Goal: Navigation & Orientation: Find specific page/section

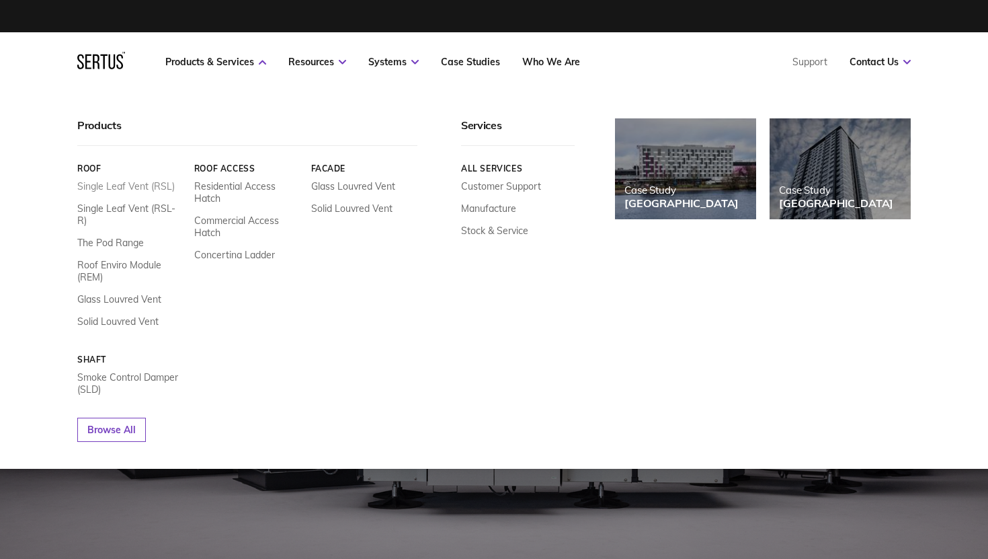
click at [105, 186] on link "Single Leaf Vent (RSL)" at bounding box center [125, 186] width 97 height 12
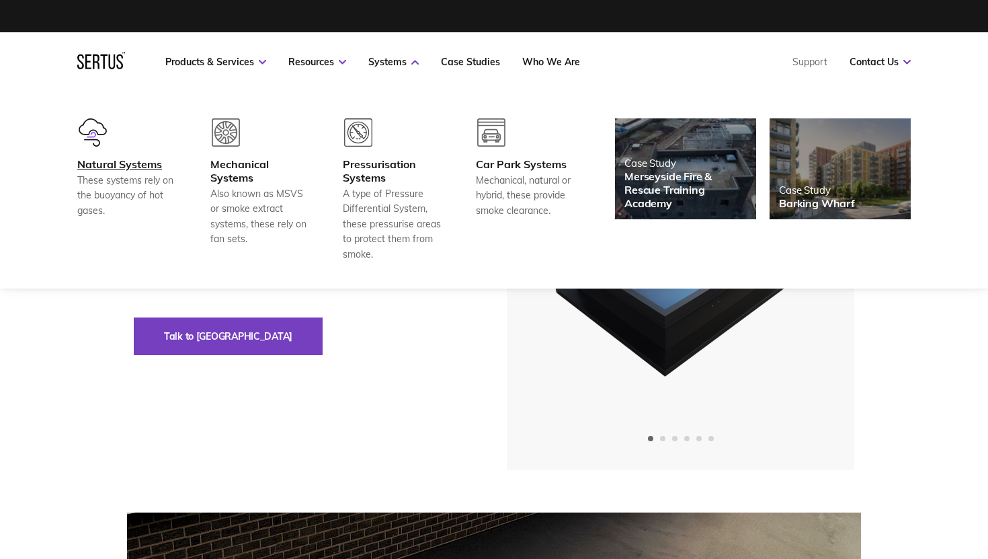
click at [121, 159] on div "Natural Systems" at bounding box center [127, 163] width 100 height 13
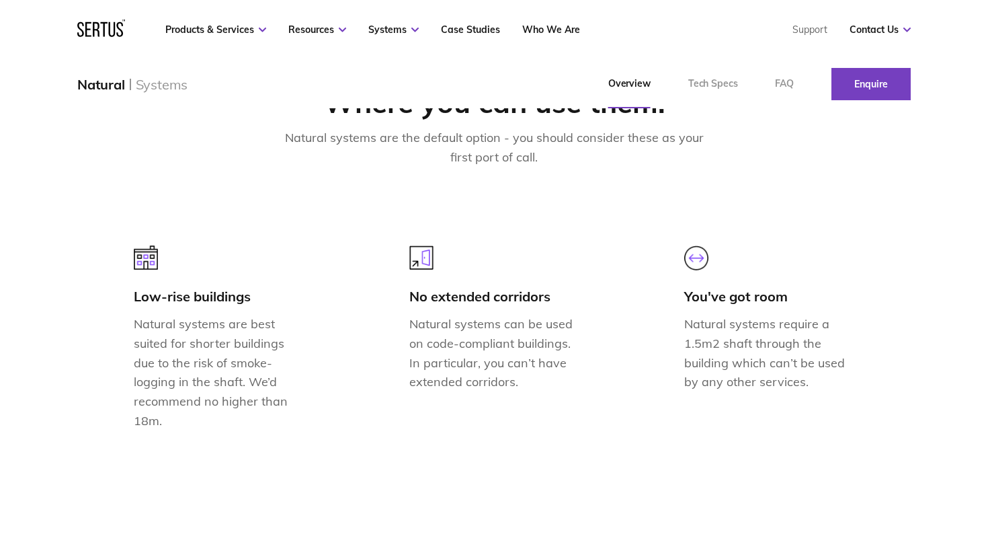
scroll to position [1015, 0]
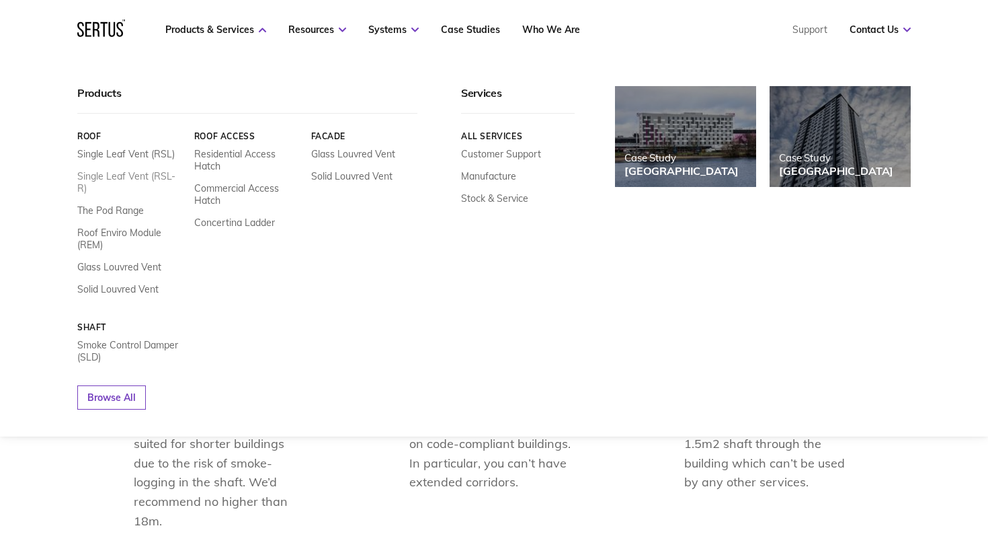
click at [148, 175] on link "Single Leaf Vent (RSL-R)" at bounding box center [130, 182] width 107 height 24
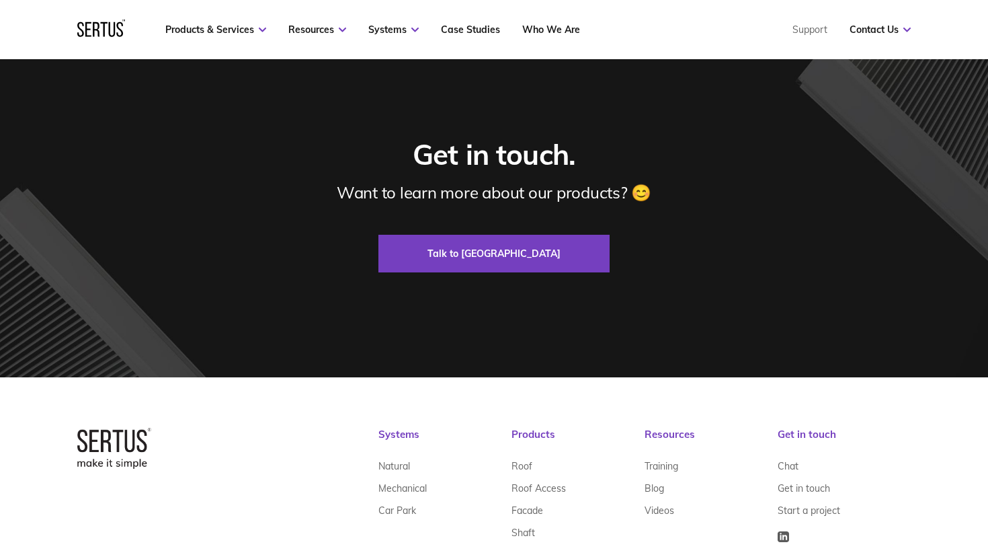
scroll to position [4623, 0]
